Goal: Task Accomplishment & Management: Manage account settings

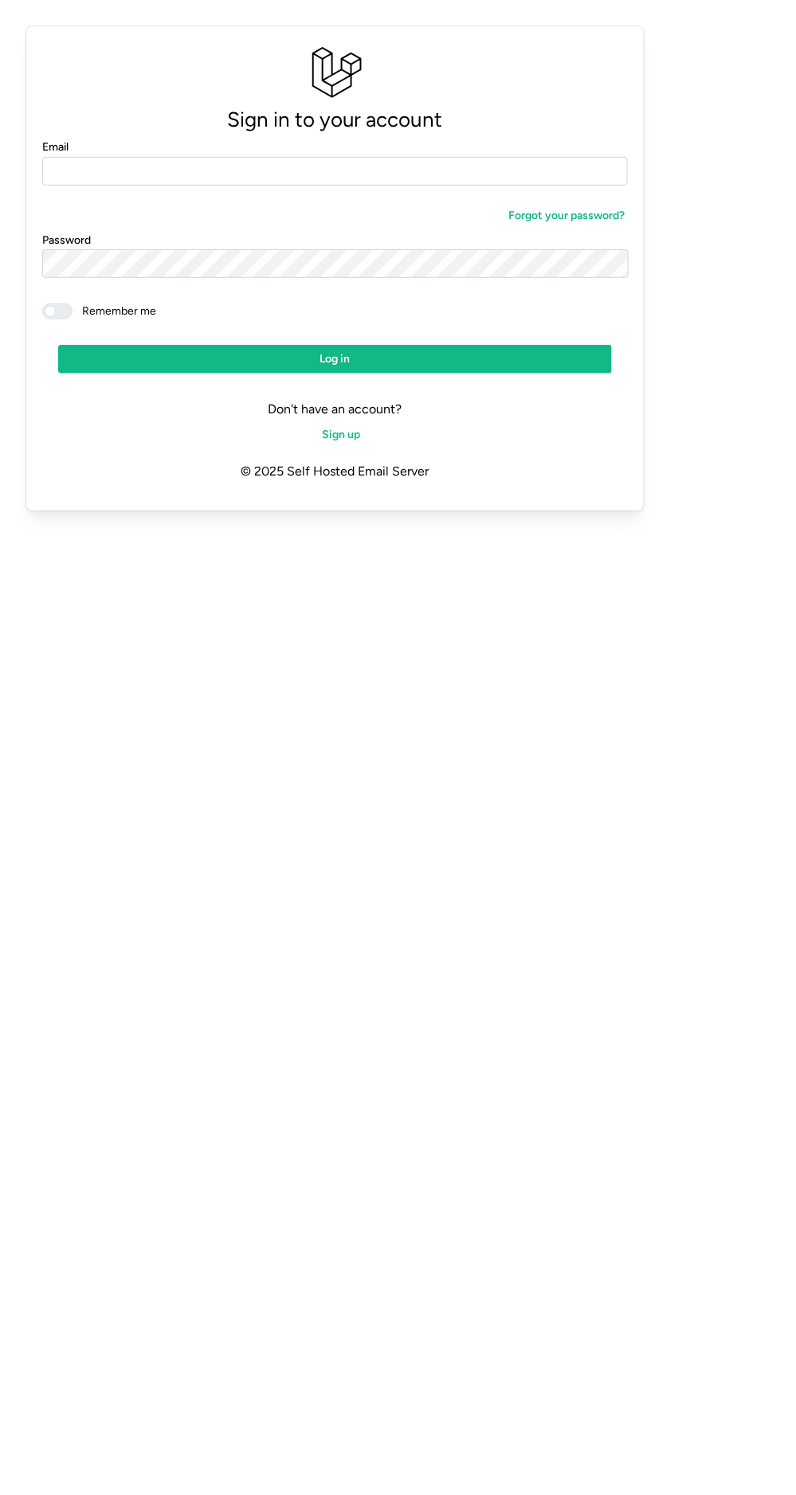
click at [366, 170] on input "Email" at bounding box center [334, 171] width 585 height 29
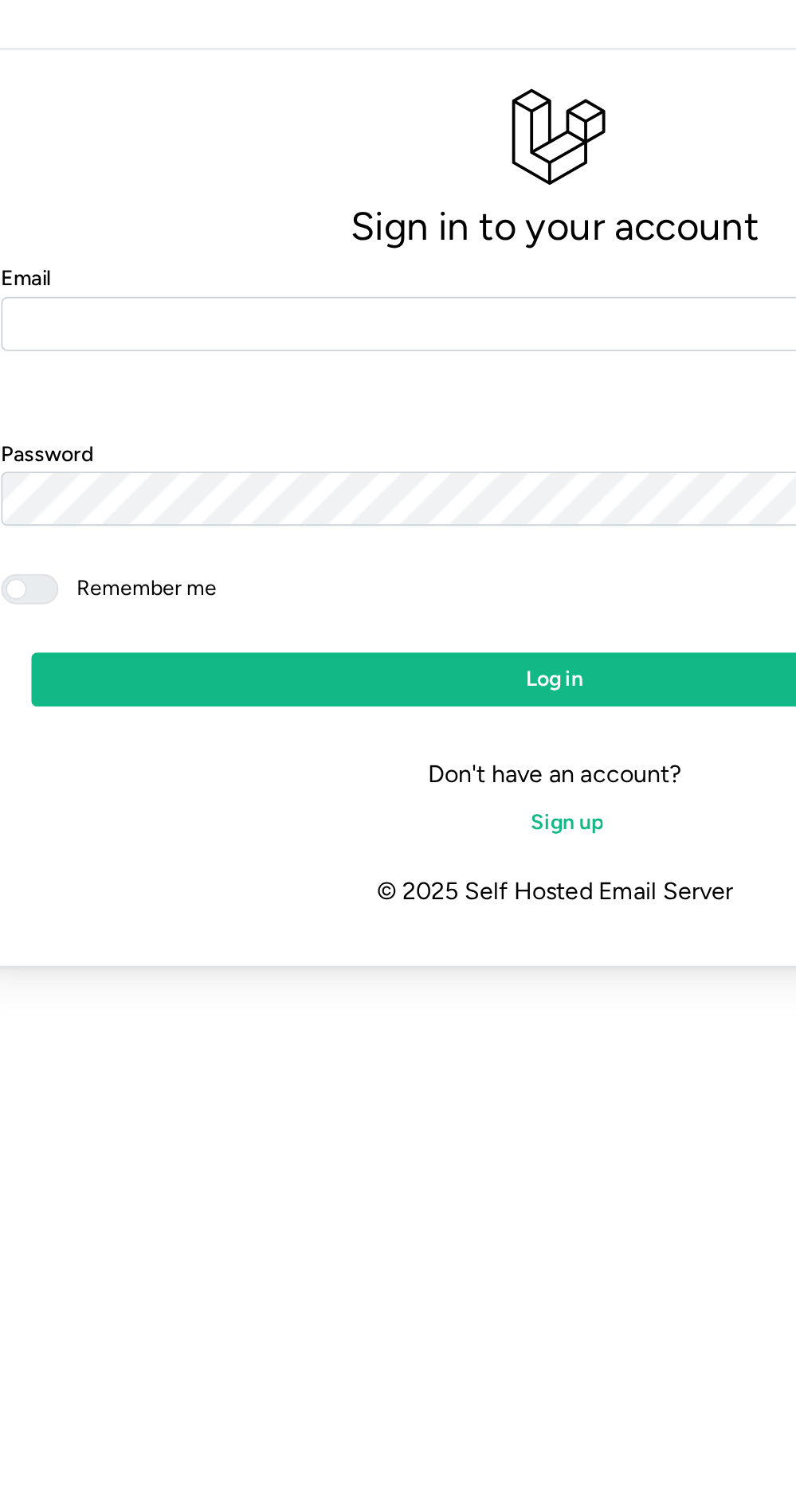
type input "**********"
click at [390, 370] on span "Log in" at bounding box center [334, 359] width 523 height 27
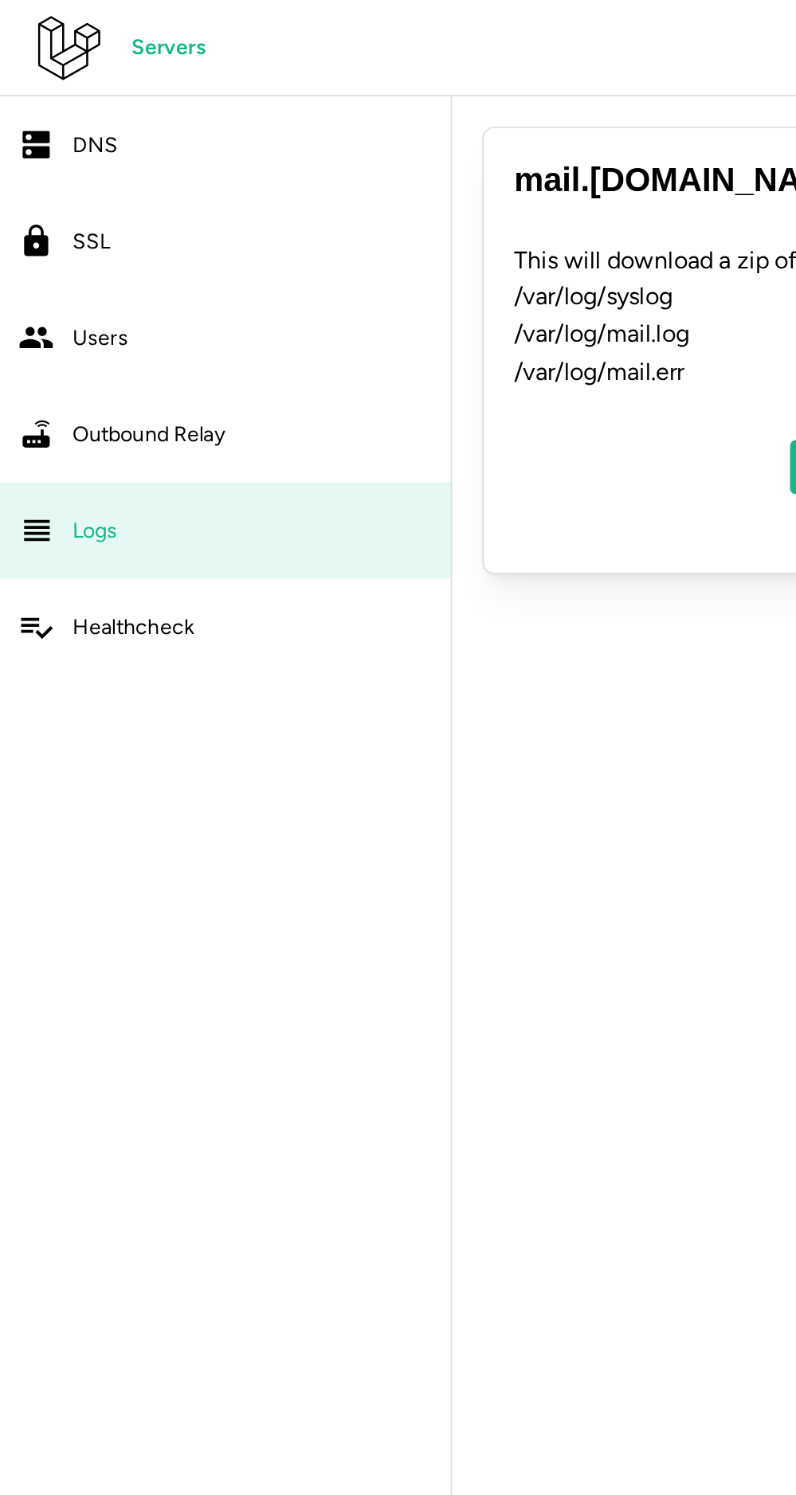
click at [139, 242] on link "Outbound Relay" at bounding box center [119, 229] width 238 height 51
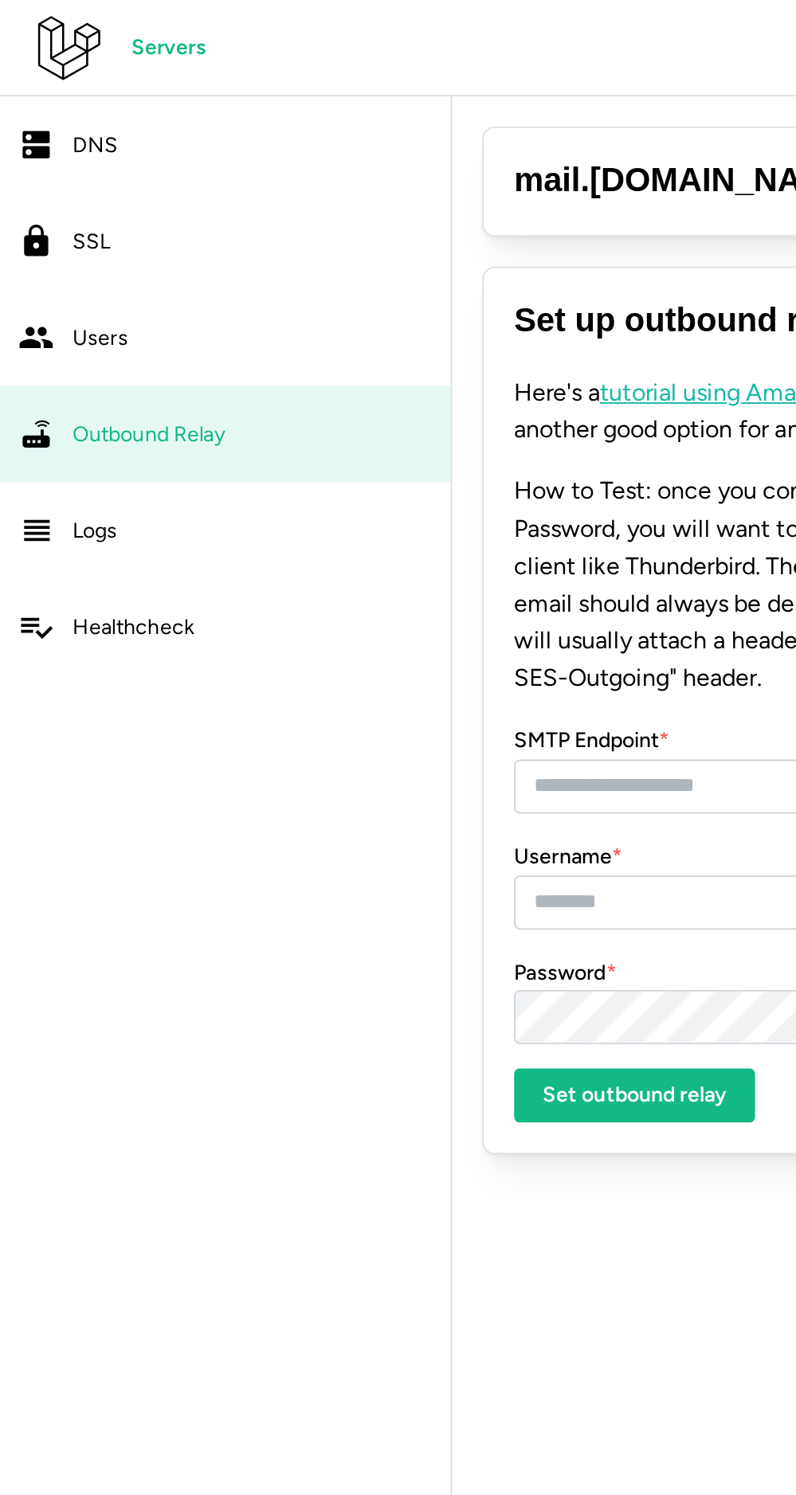
click at [110, 304] on link "Logs" at bounding box center [119, 280] width 238 height 51
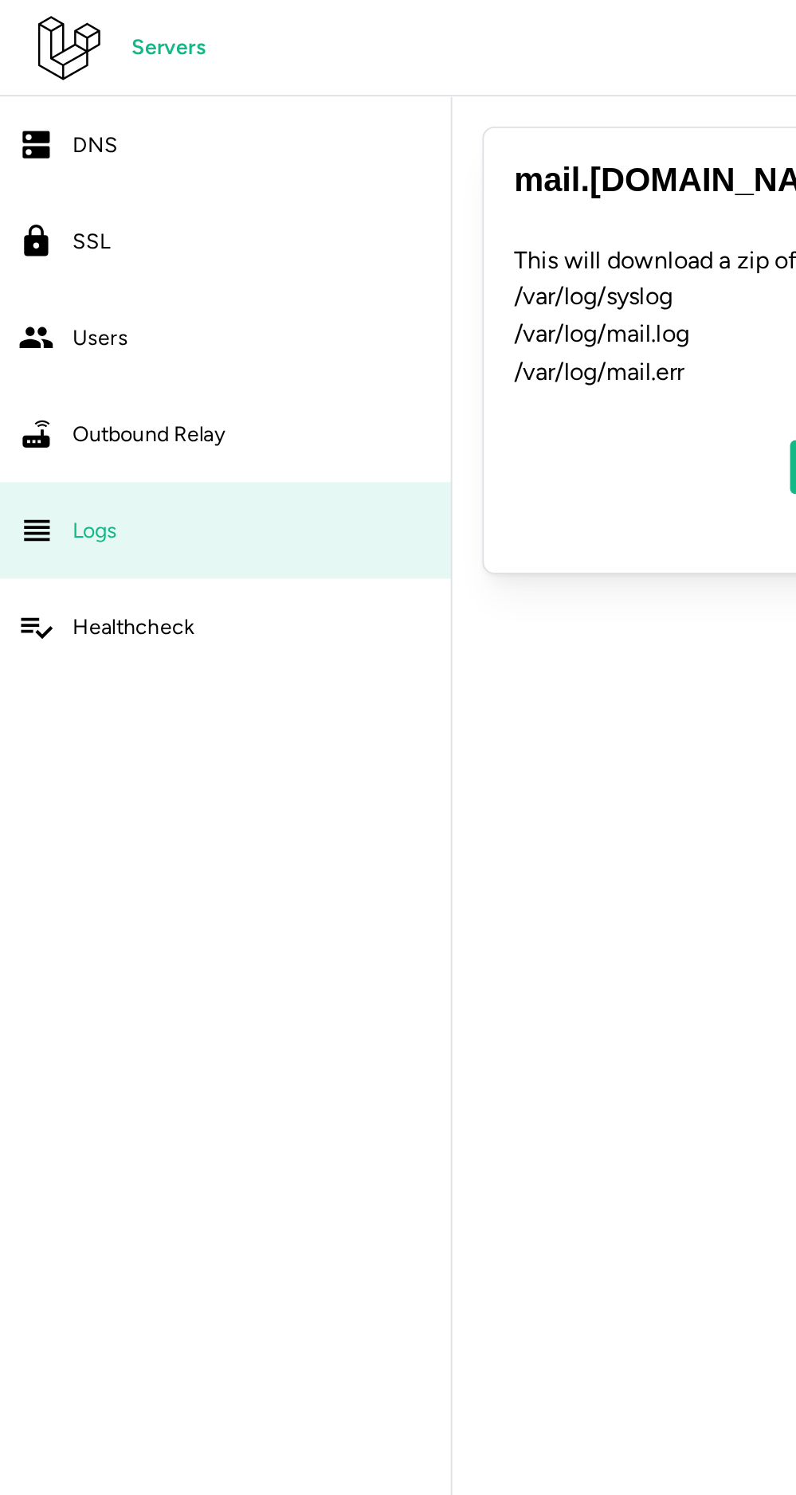
click at [133, 338] on div "Healthcheck" at bounding box center [133, 332] width 190 height 20
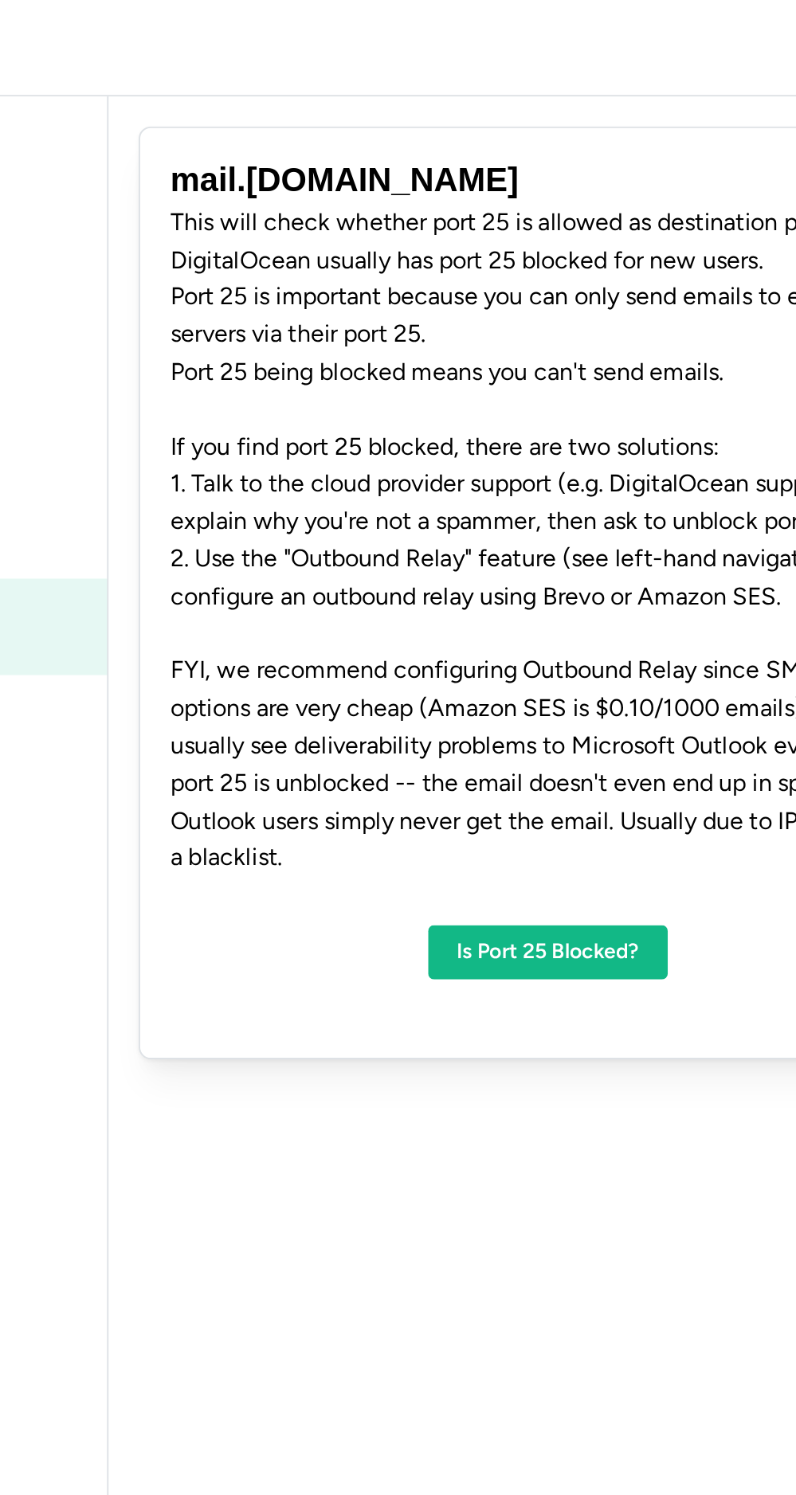
click at [470, 503] on span "Is Port 25 Blocked?" at bounding box center [471, 503] width 96 height 27
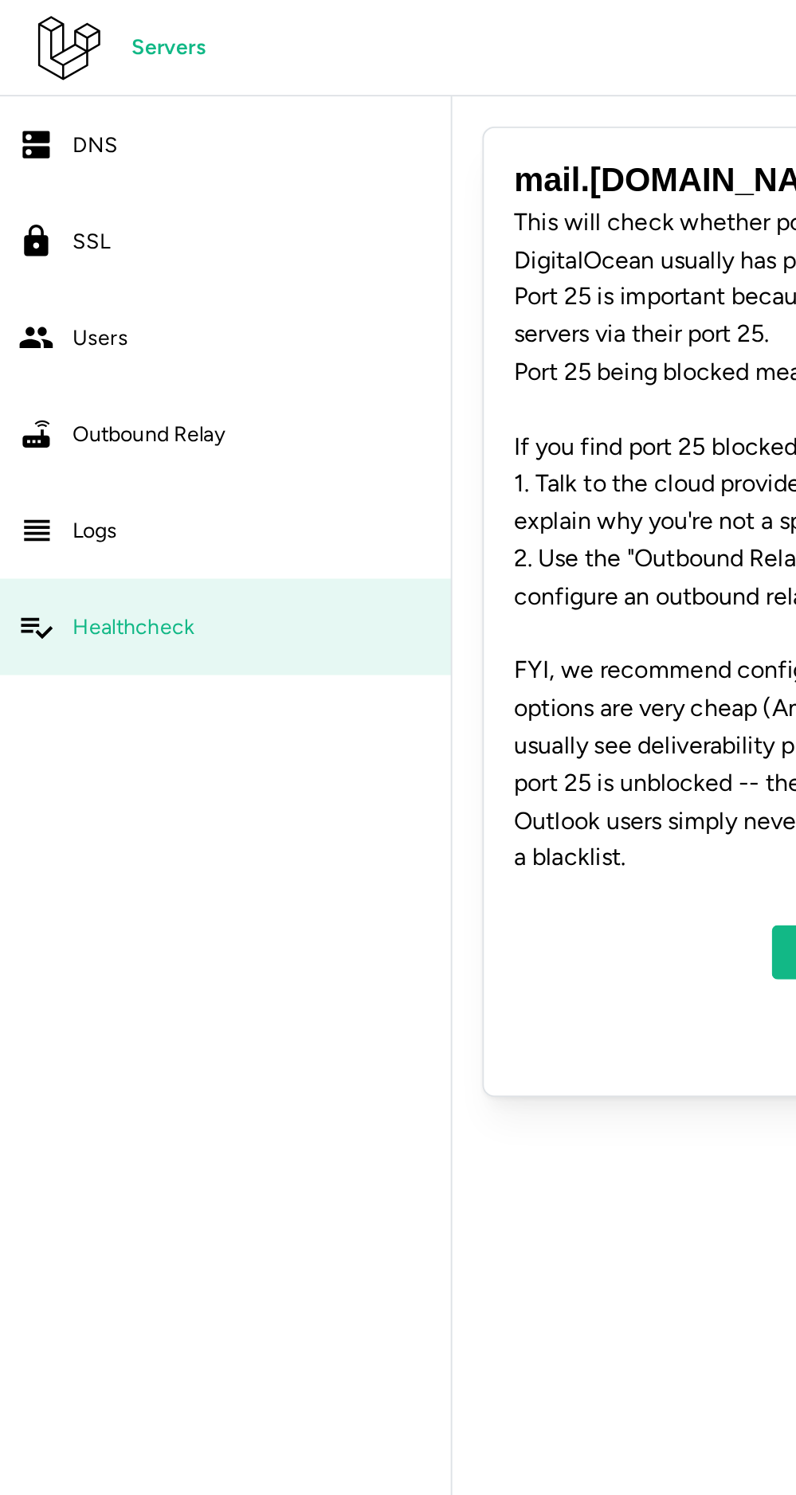
click at [47, 77] on span "DNS" at bounding box center [50, 77] width 24 height 14
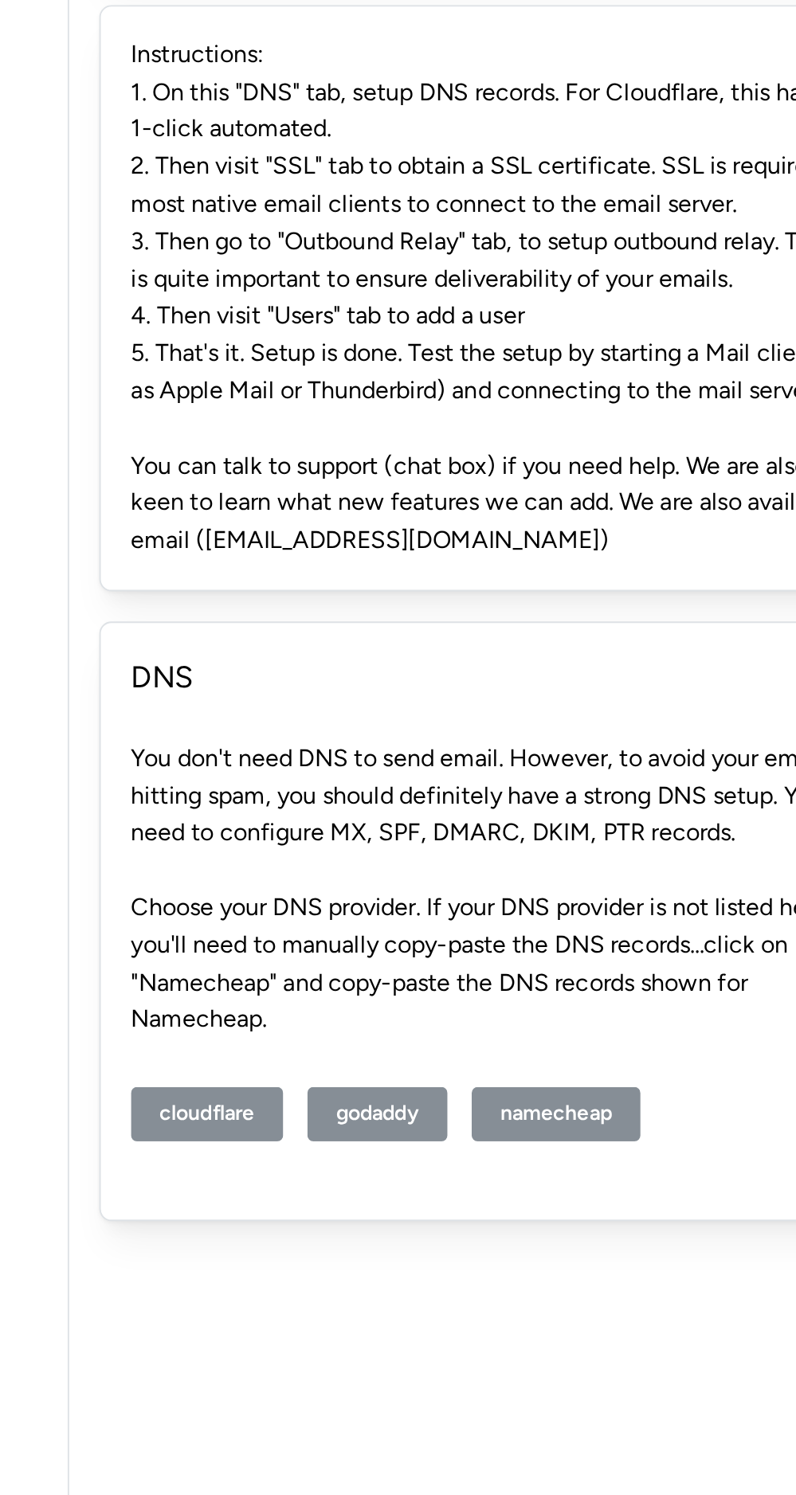
click at [402, 723] on span "godaddy" at bounding box center [402, 727] width 44 height 27
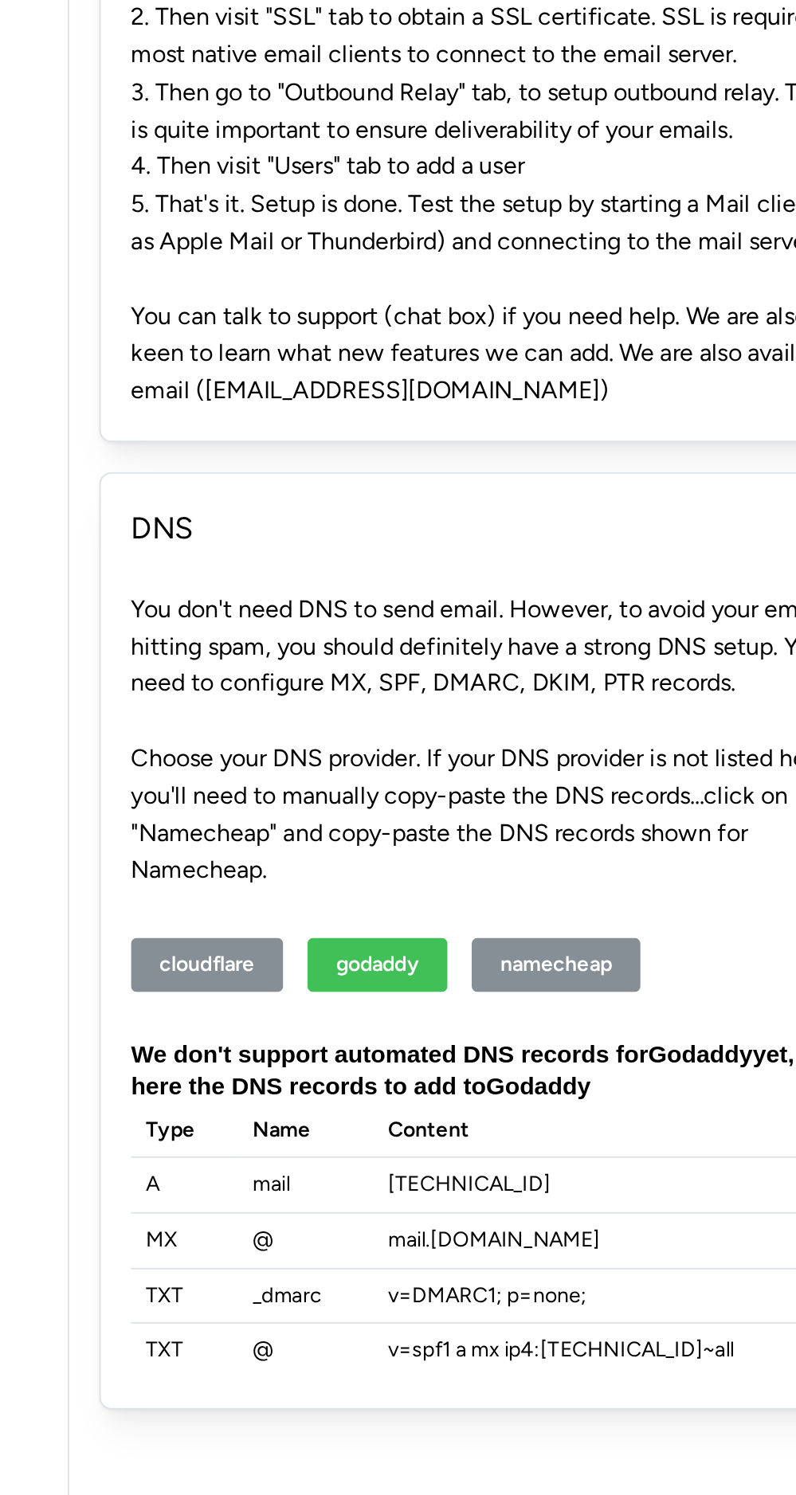
click at [497, 735] on span "namecheap" at bounding box center [496, 727] width 59 height 27
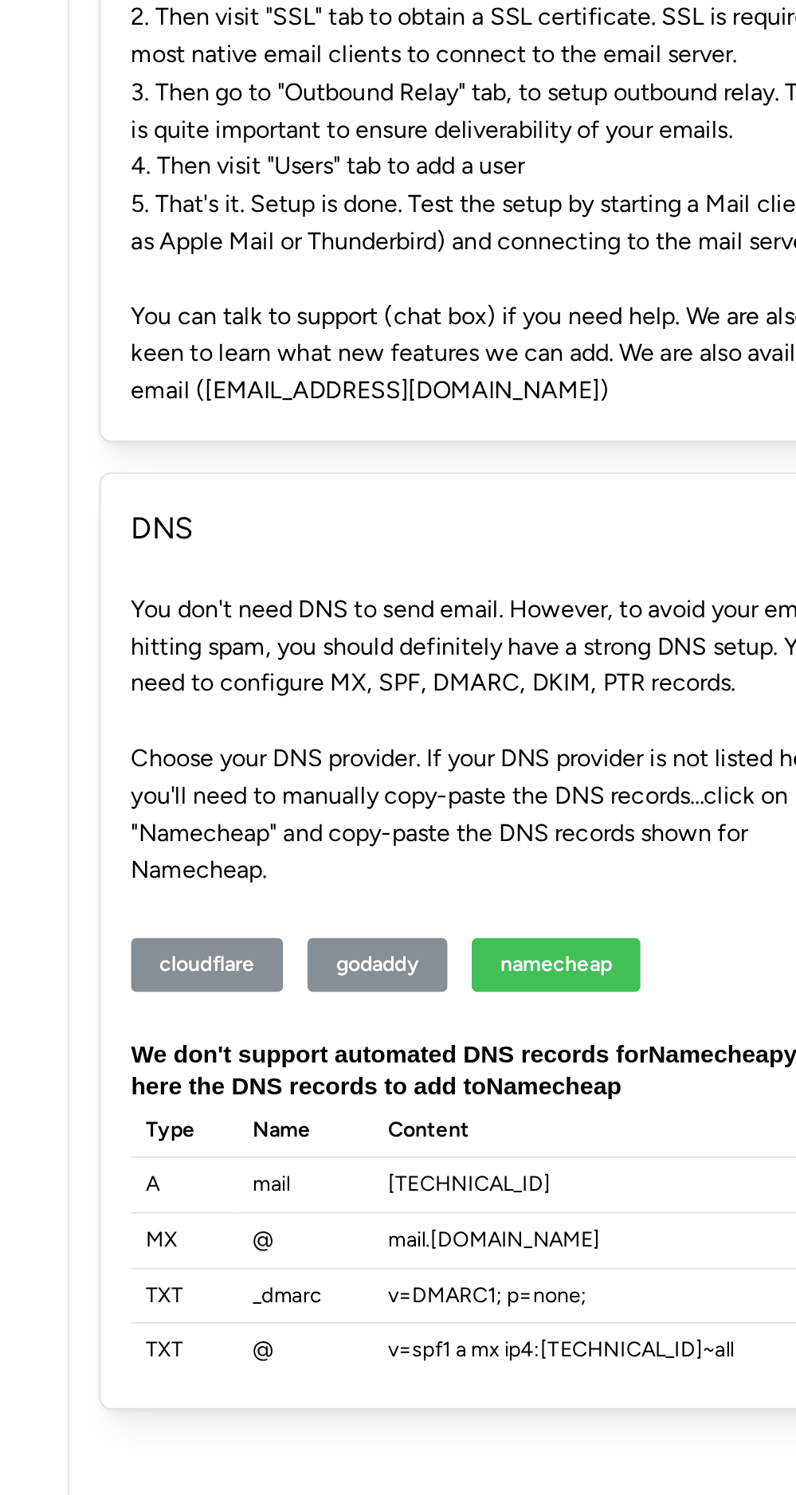
click at [390, 719] on span "godaddy" at bounding box center [402, 727] width 44 height 27
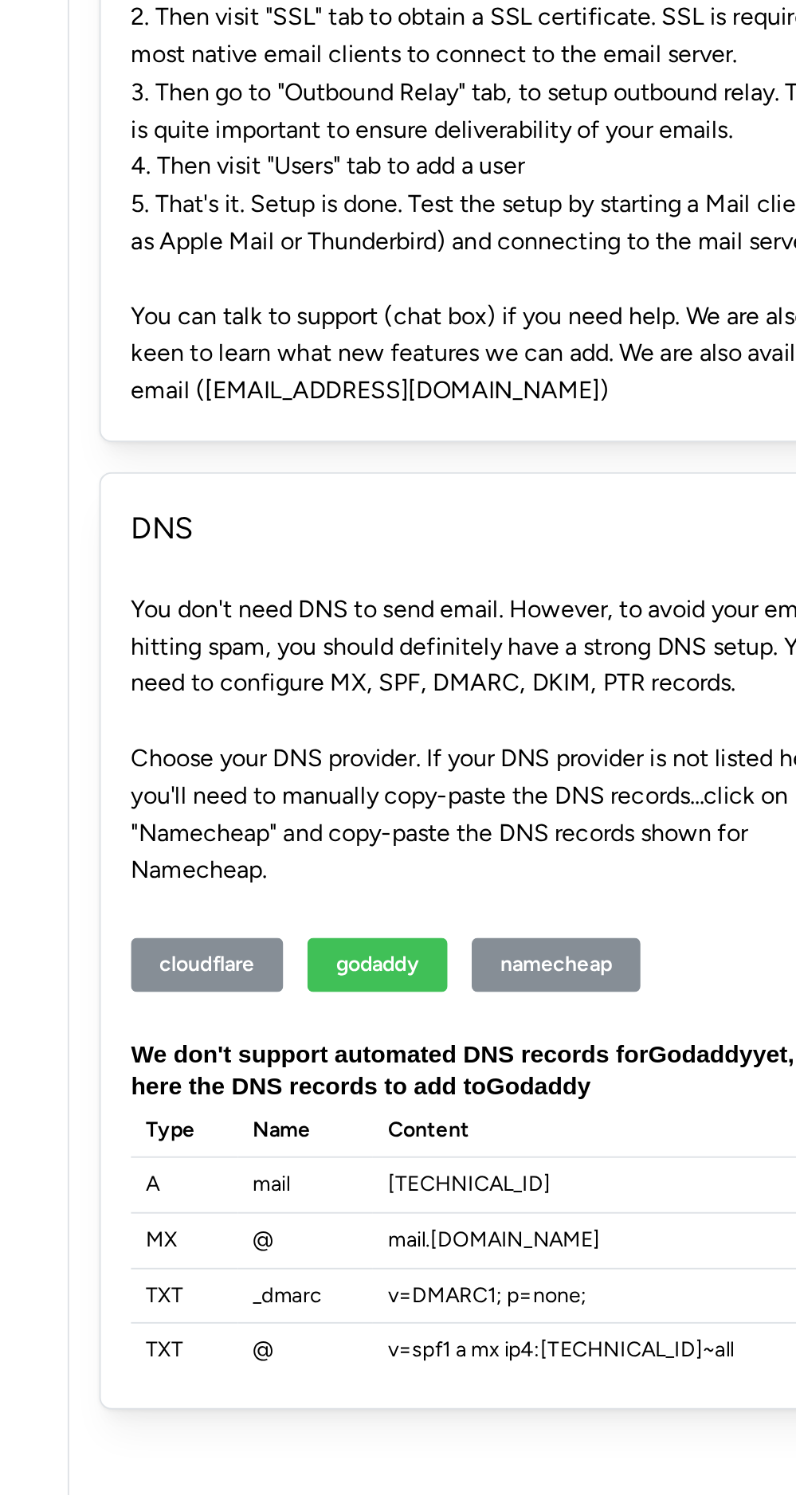
click at [299, 722] on span "cloudflare" at bounding box center [312, 727] width 50 height 27
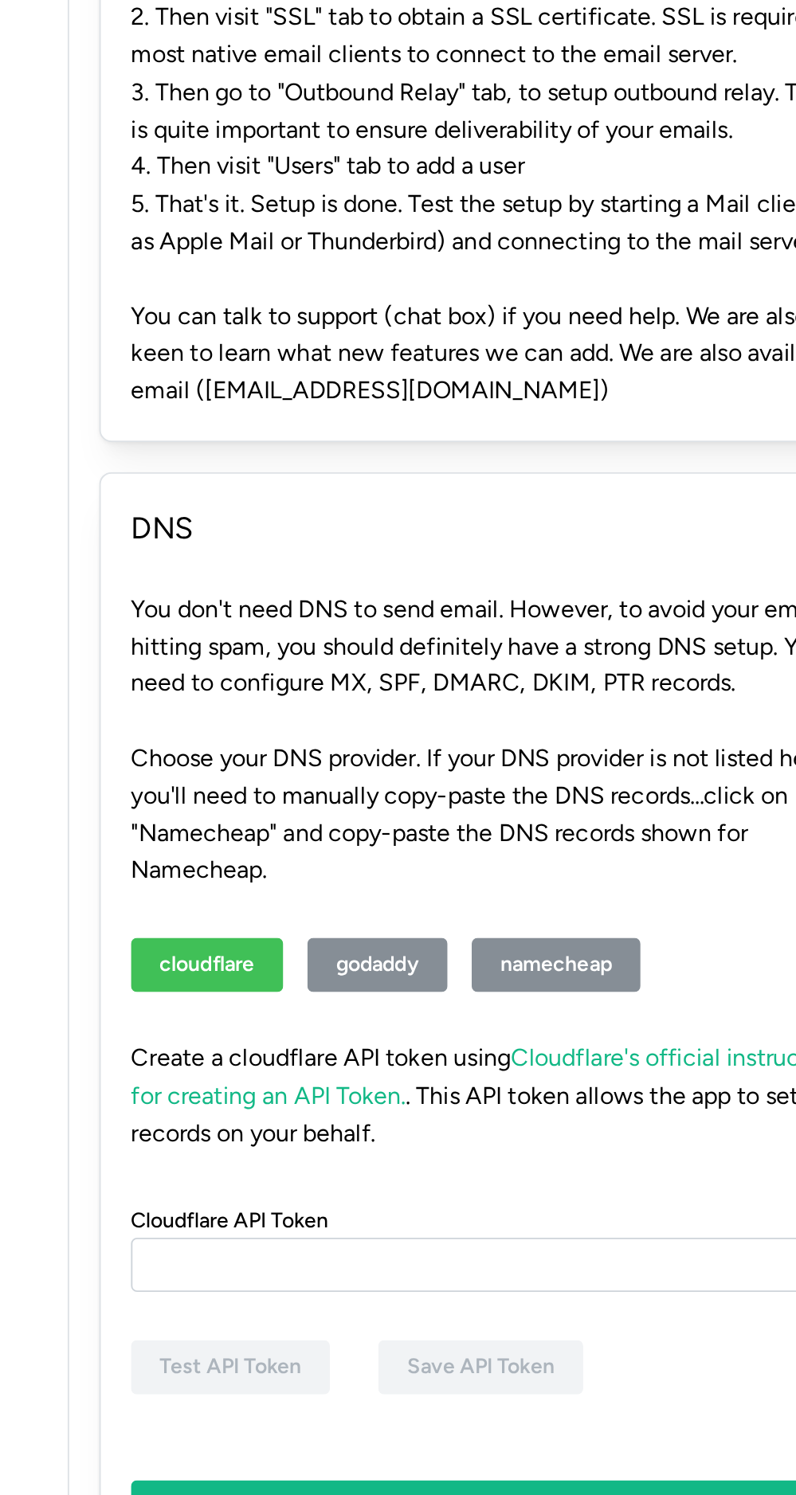
click at [387, 754] on div "cloudflare godaddy namecheap" at bounding box center [471, 727] width 399 height 80
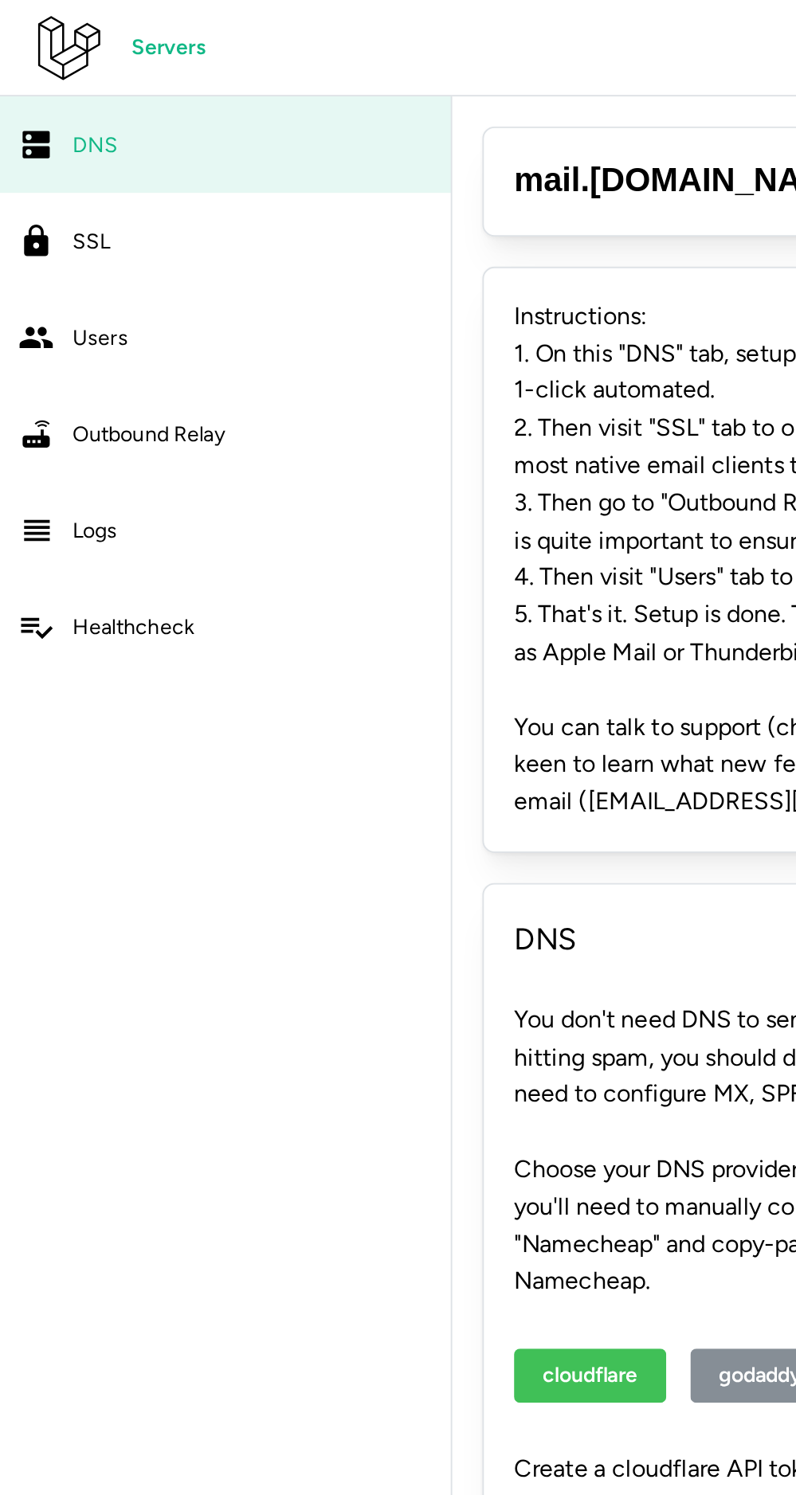
click at [105, 132] on div "SSL" at bounding box center [133, 128] width 190 height 20
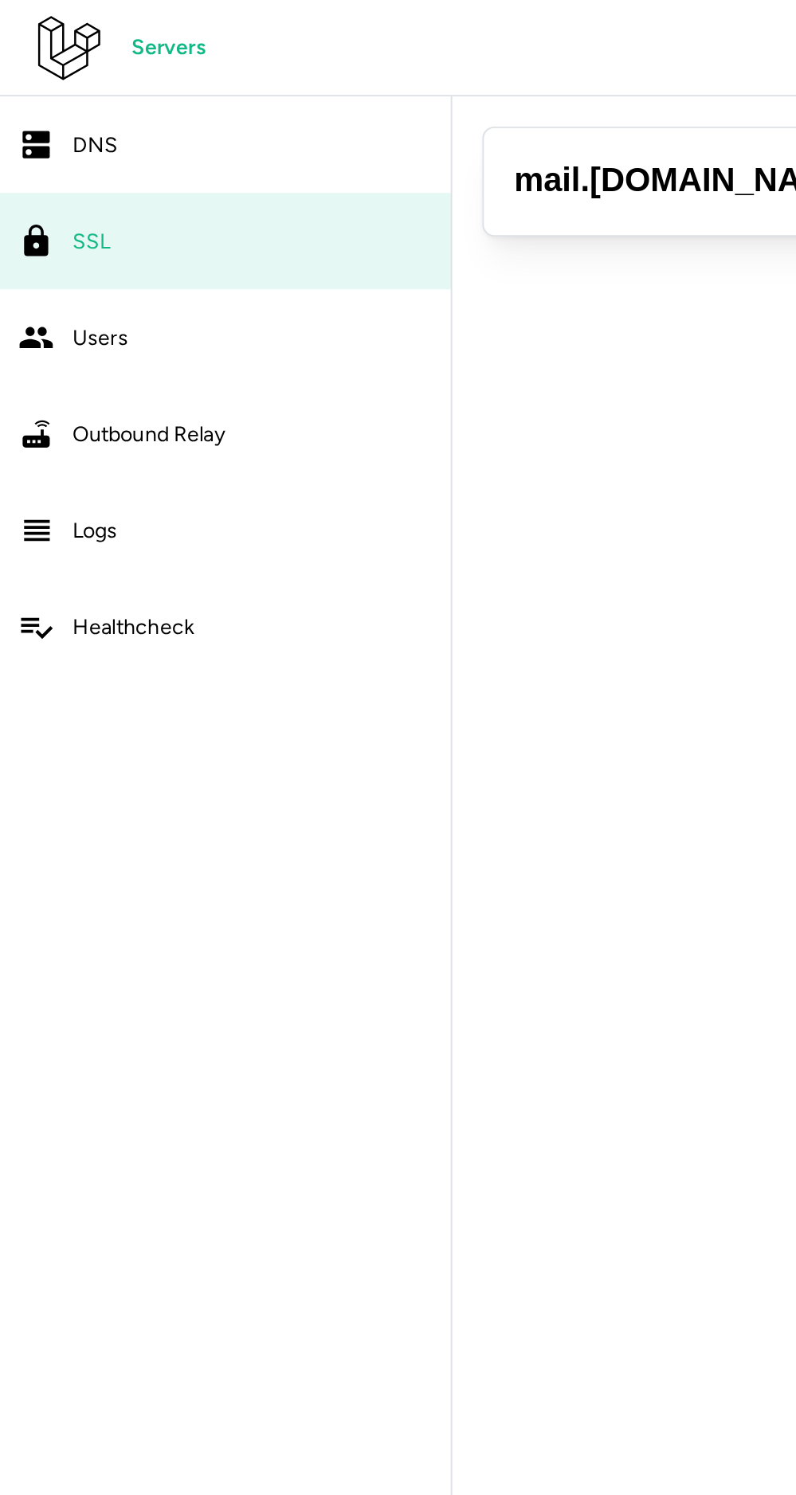
click at [124, 83] on div "DNS" at bounding box center [133, 77] width 190 height 20
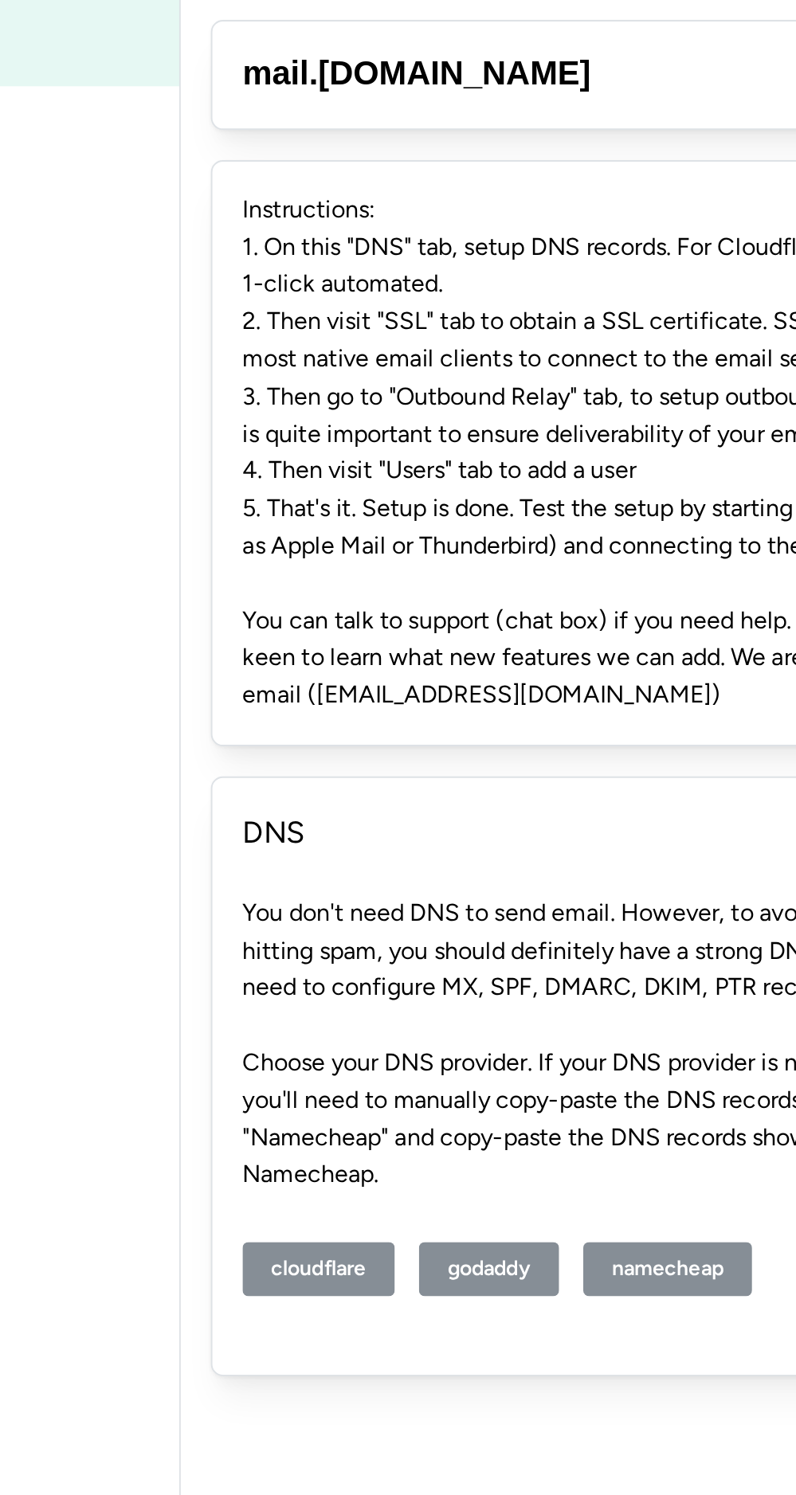
click at [421, 724] on span "godaddy" at bounding box center [402, 727] width 44 height 27
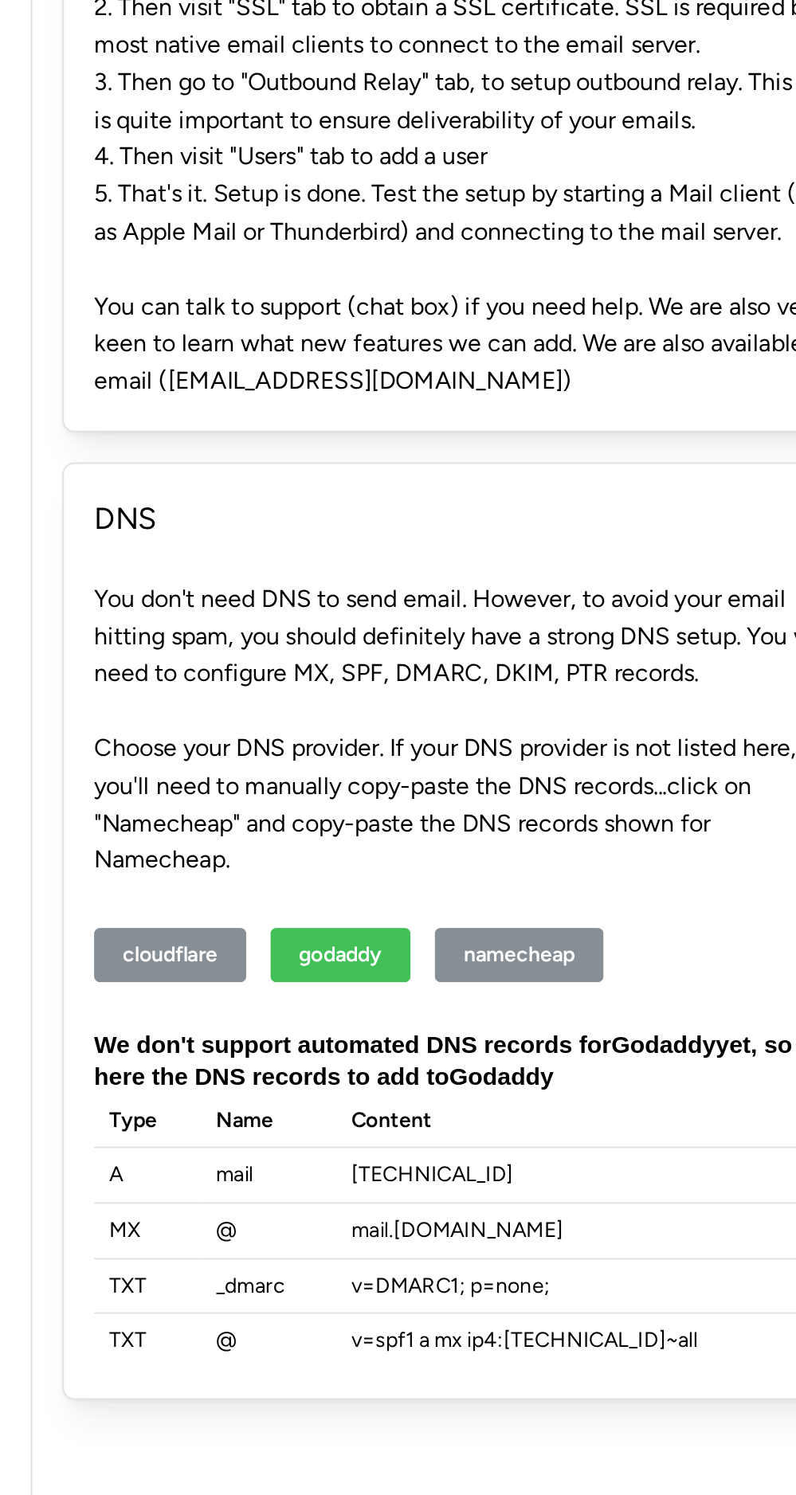
click at [511, 687] on div "cloudflare godaddy namecheap" at bounding box center [471, 727] width 399 height 80
click at [517, 734] on span "namecheap" at bounding box center [496, 727] width 59 height 27
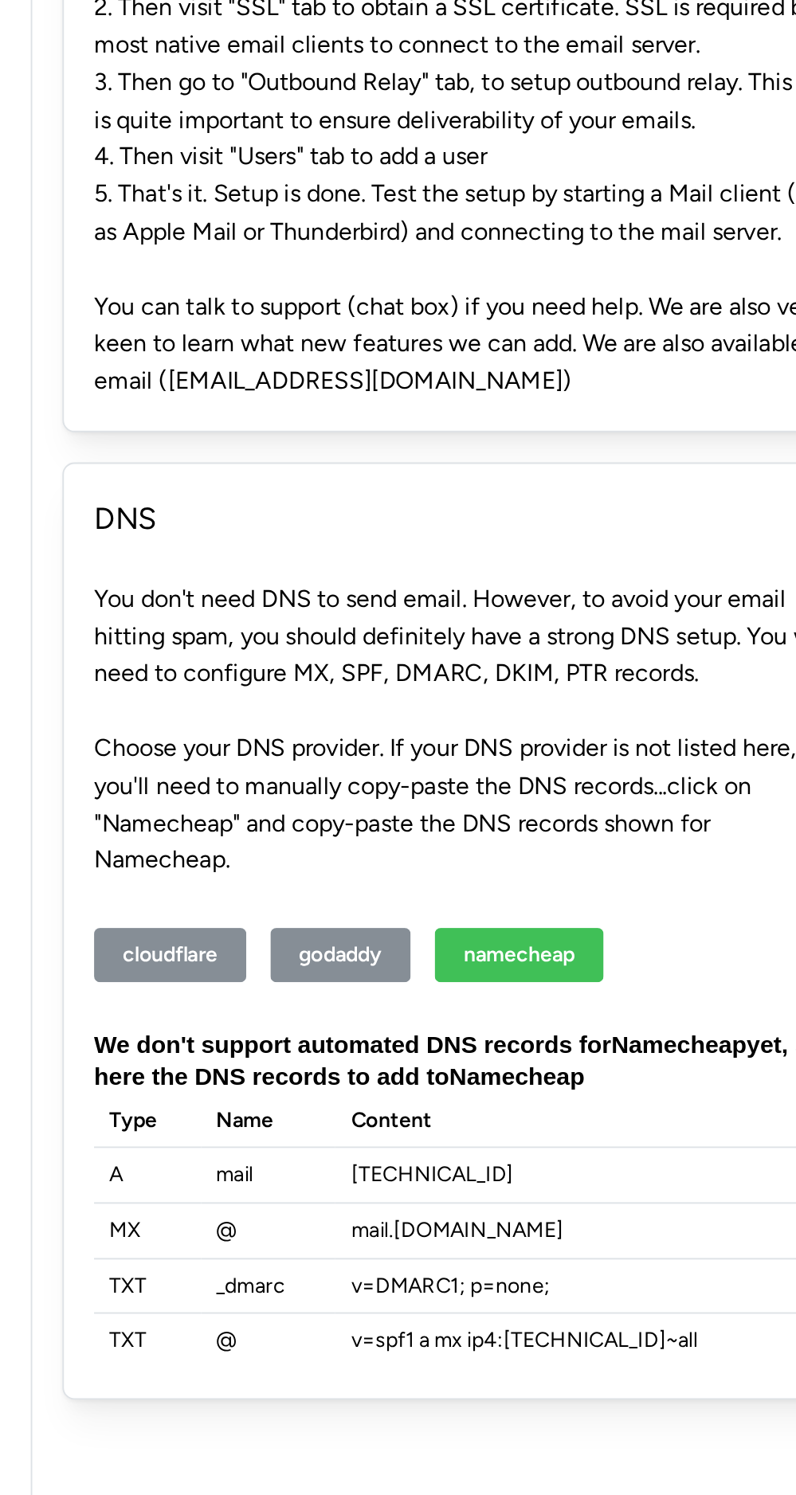
click at [333, 722] on span "cloudflare" at bounding box center [312, 727] width 50 height 27
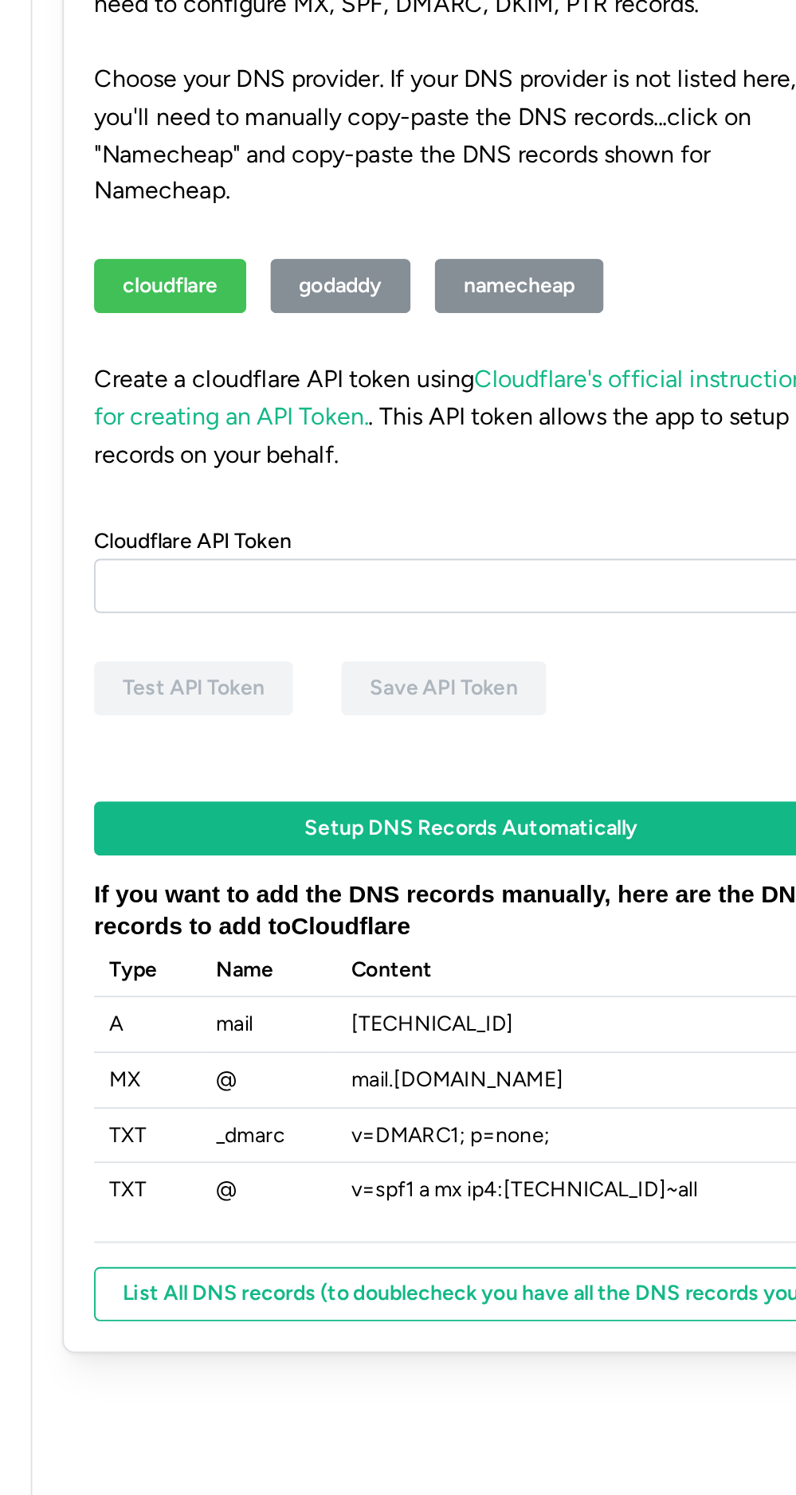
click at [554, 1012] on span "Setup DNS Records Automatically" at bounding box center [471, 1014] width 176 height 27
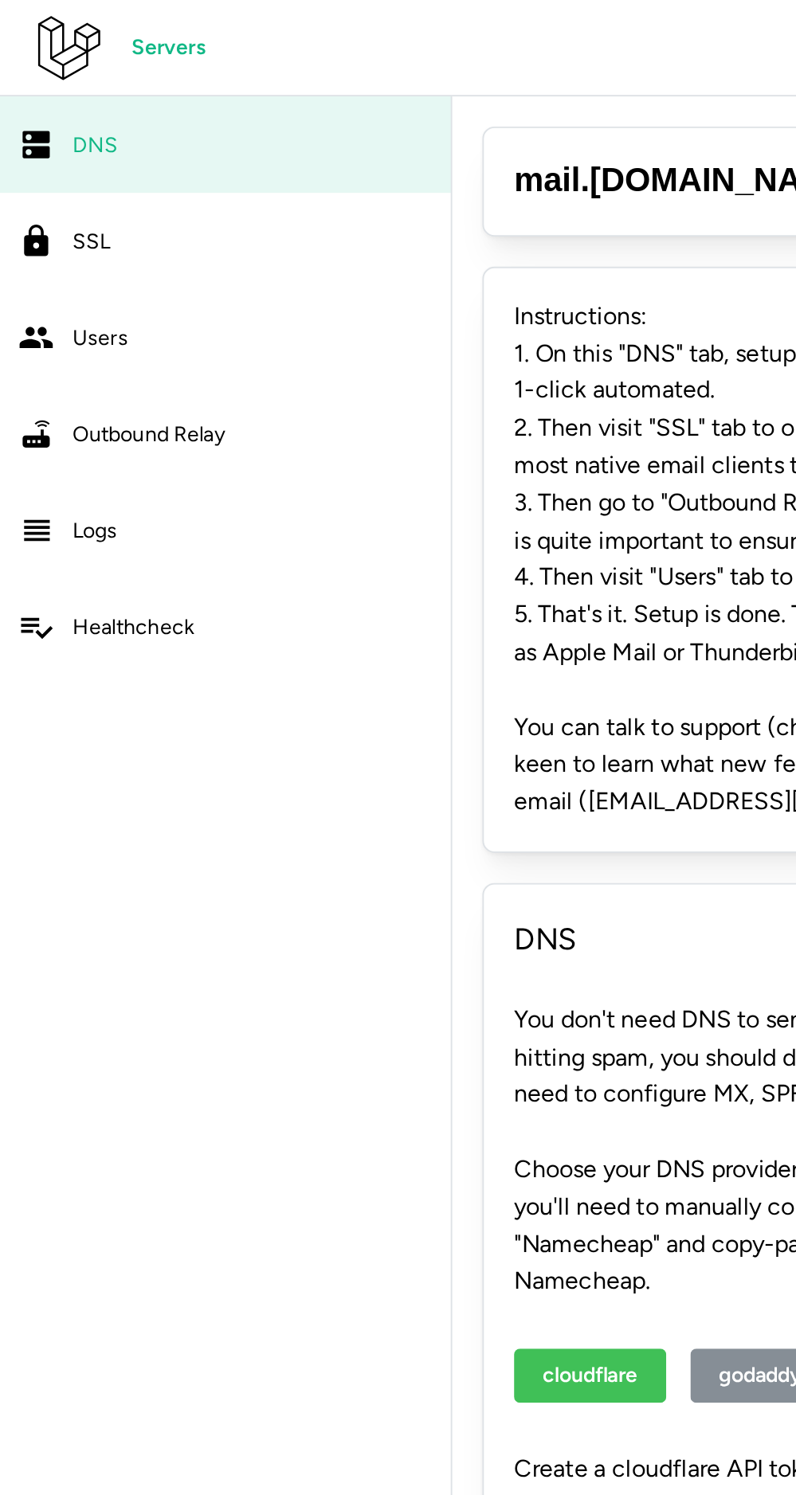
click at [163, 130] on div "SSL" at bounding box center [133, 128] width 190 height 20
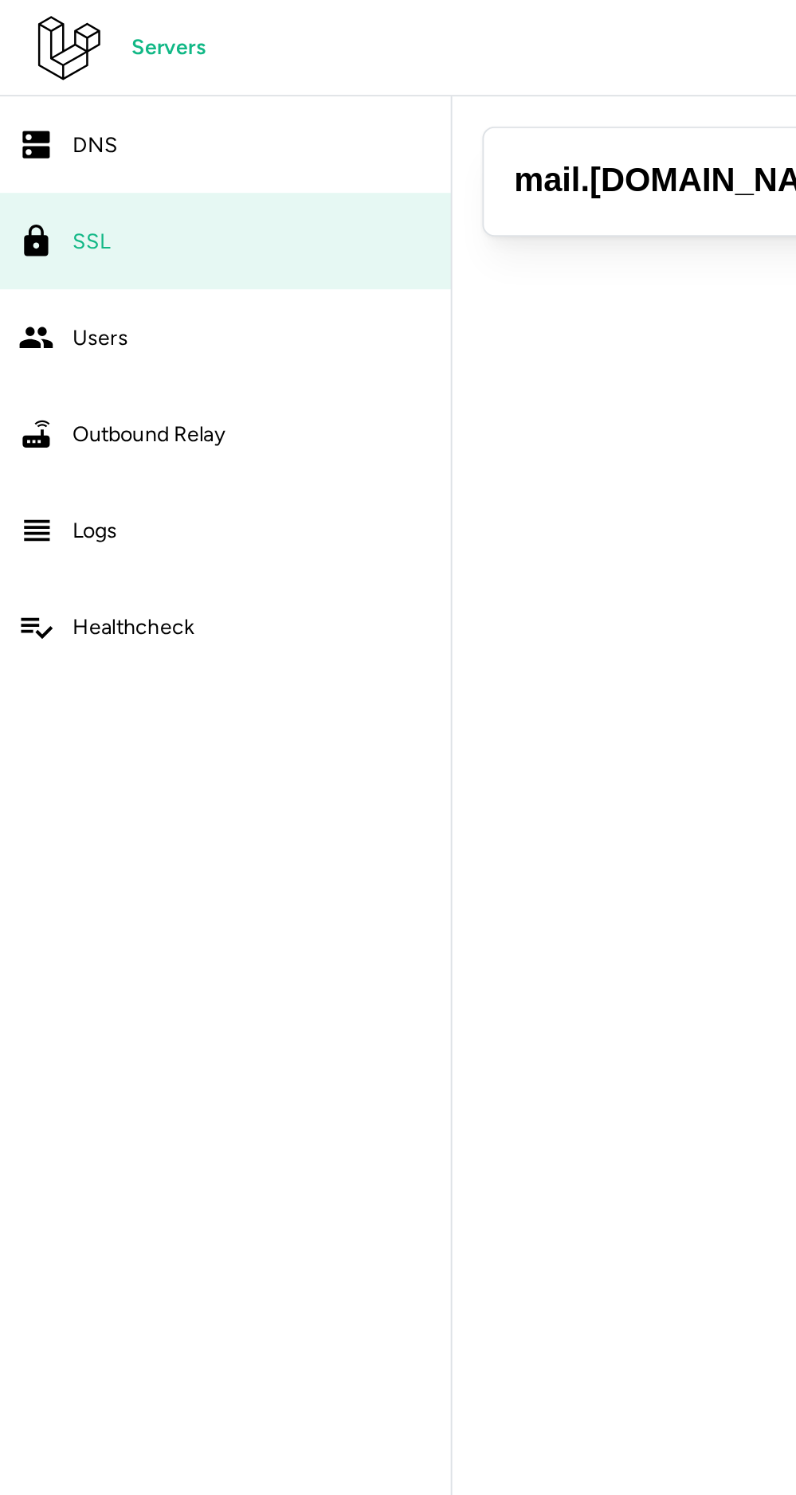
click at [160, 182] on div "Users" at bounding box center [133, 179] width 190 height 20
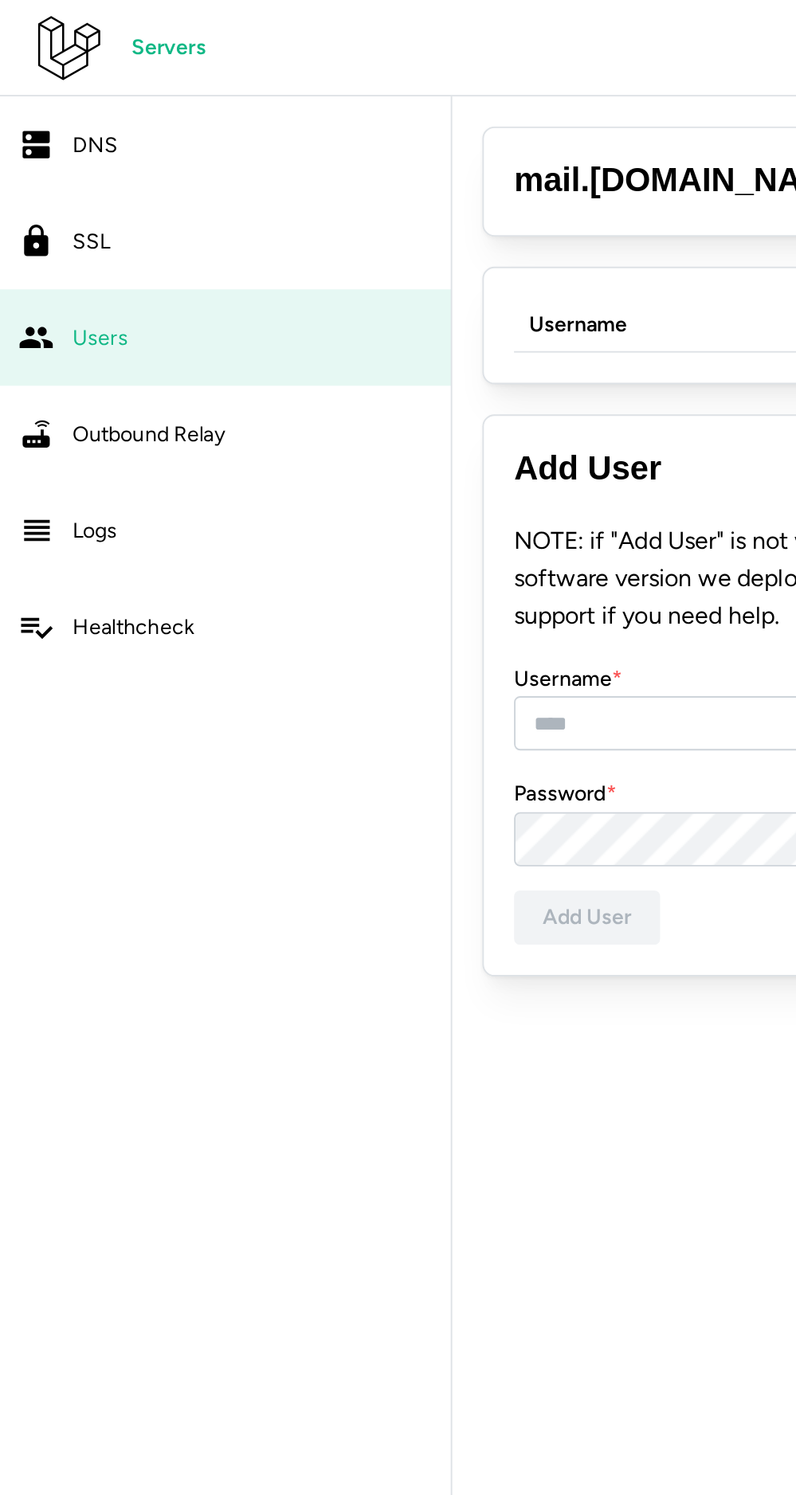
click at [144, 237] on div "Outbound Relay" at bounding box center [133, 230] width 190 height 20
